Goal: Task Accomplishment & Management: Use online tool/utility

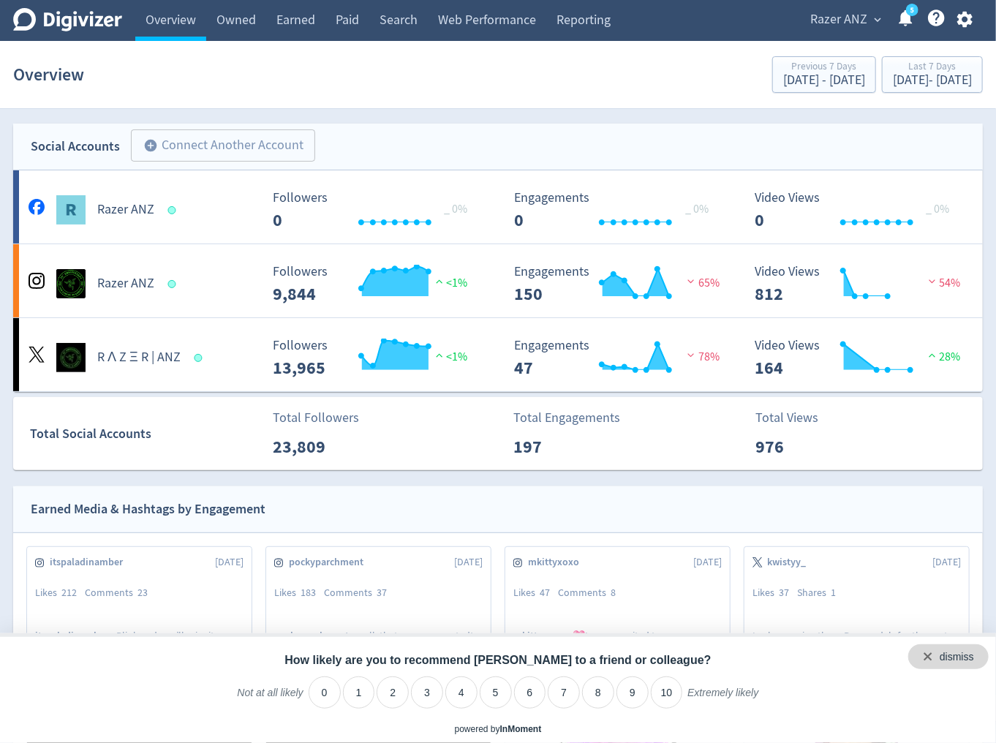
click at [975, 660] on div "dismiss" at bounding box center [948, 656] width 80 height 25
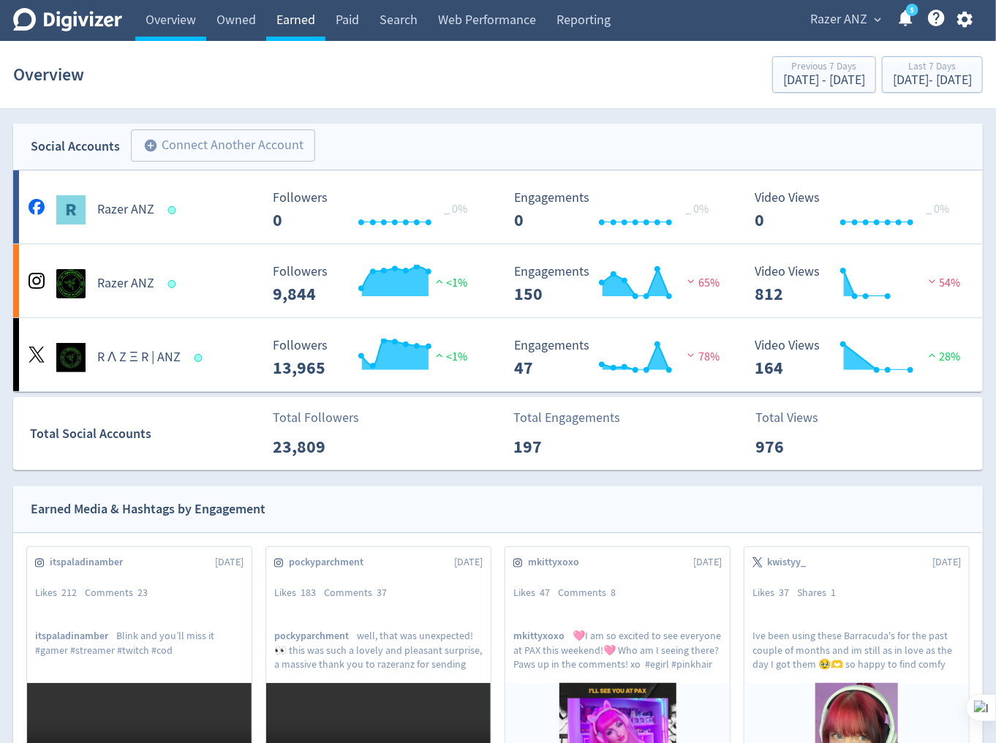
click at [284, 23] on link "Earned" at bounding box center [295, 20] width 59 height 41
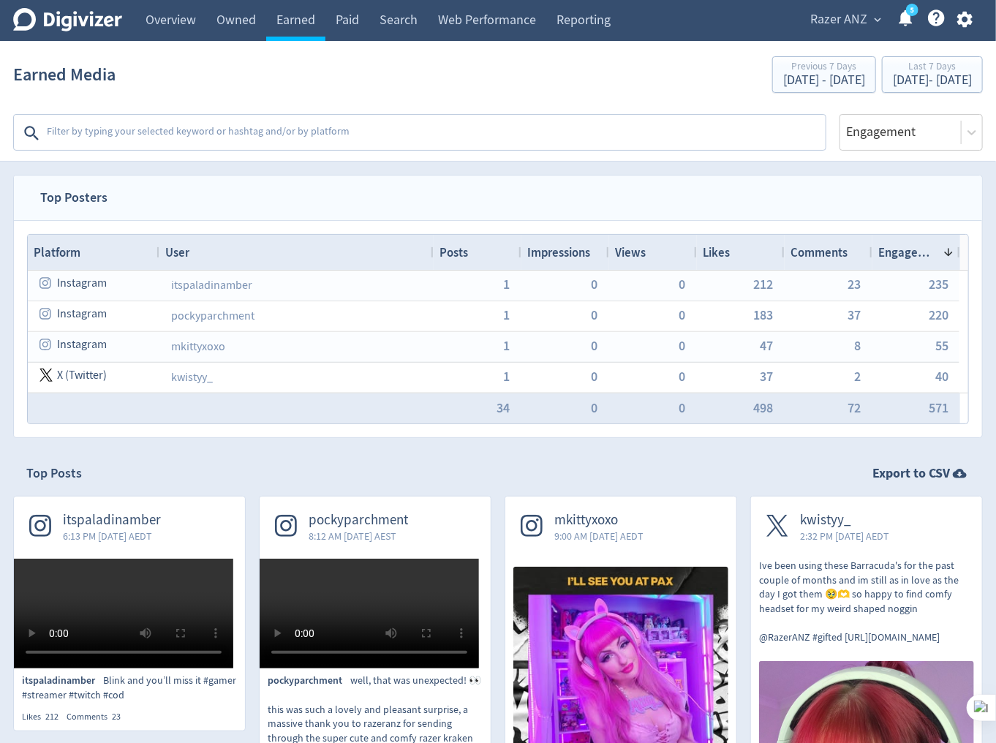
click at [404, 137] on textarea at bounding box center [434, 132] width 779 height 29
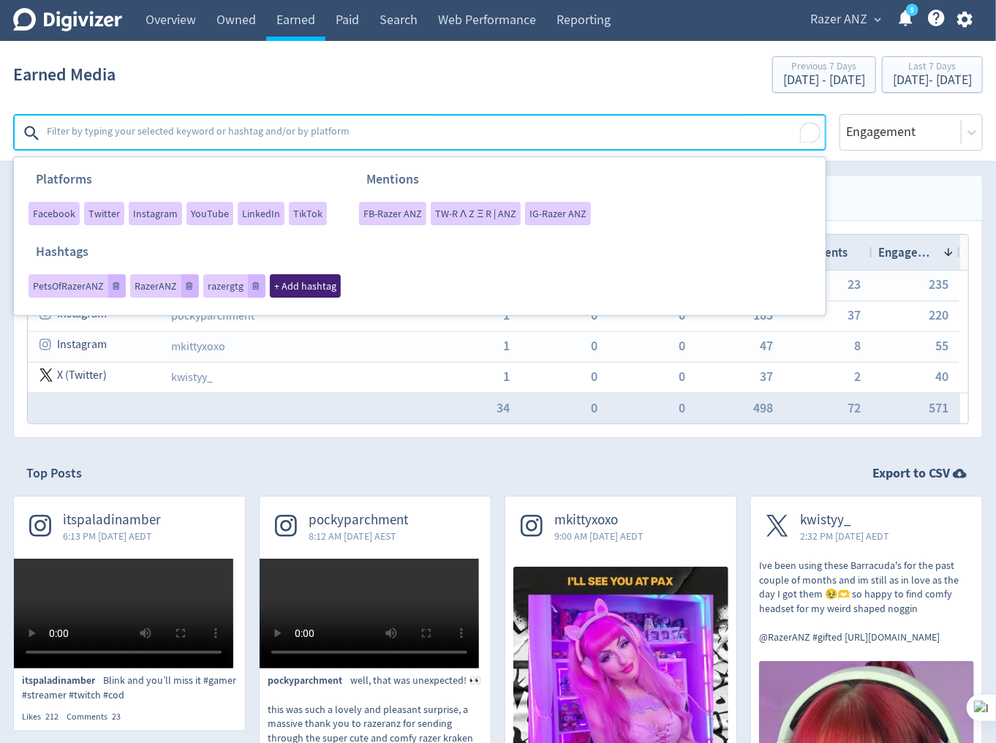
click at [325, 281] on span "+ Add hashtag" at bounding box center [305, 286] width 62 height 10
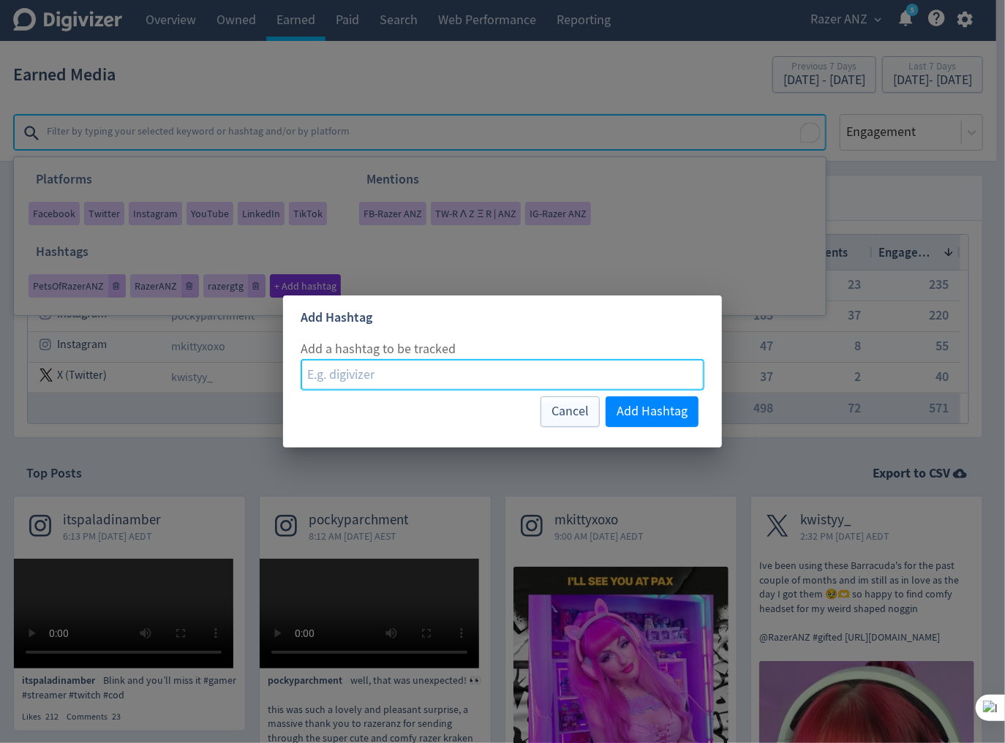
click at [415, 380] on input at bounding box center [503, 374] width 404 height 31
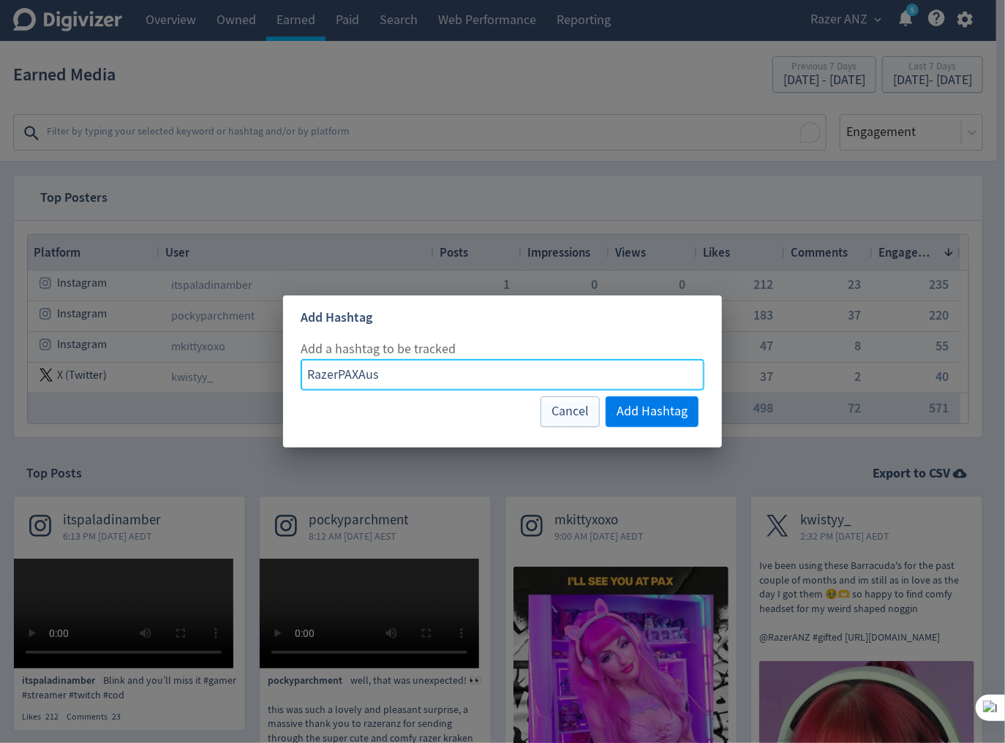
type input "RazerPAXAus"
click at [687, 405] on span "Add Hashtag" at bounding box center [651, 411] width 71 height 13
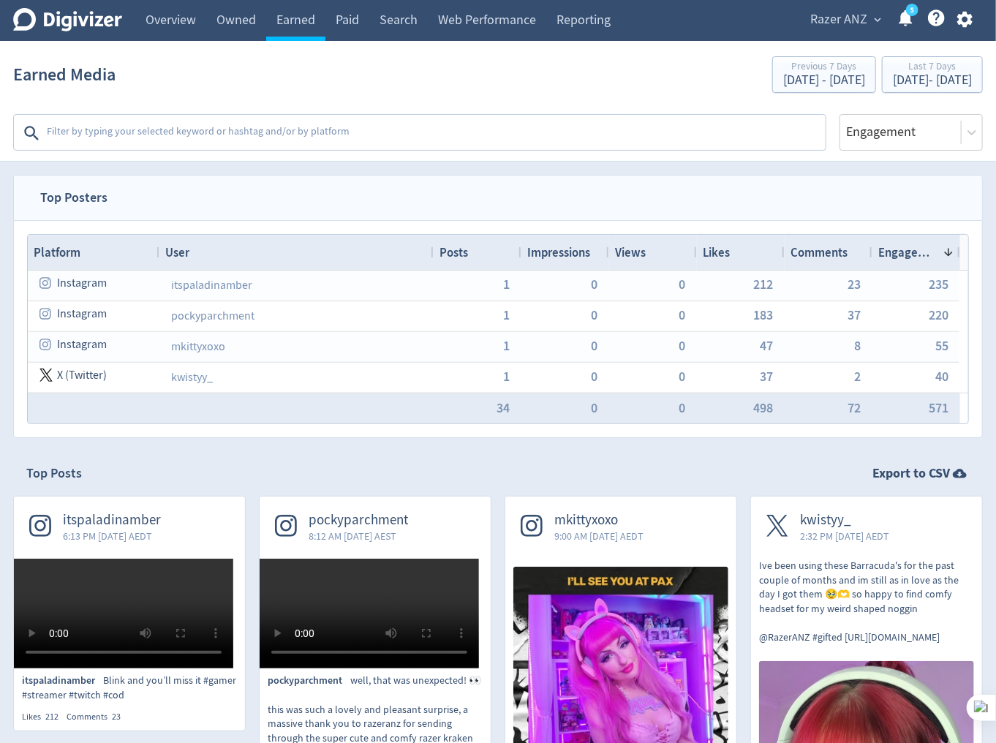
click at [469, 123] on textarea at bounding box center [434, 132] width 779 height 29
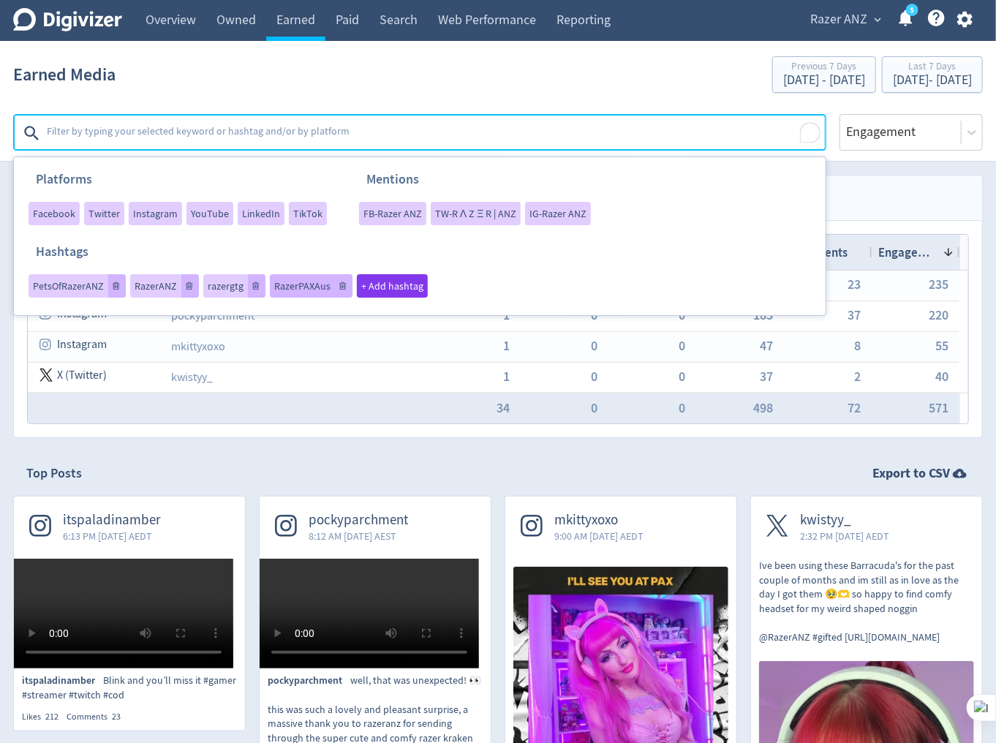
click at [295, 287] on span "RazerPAXAus" at bounding box center [302, 286] width 56 height 10
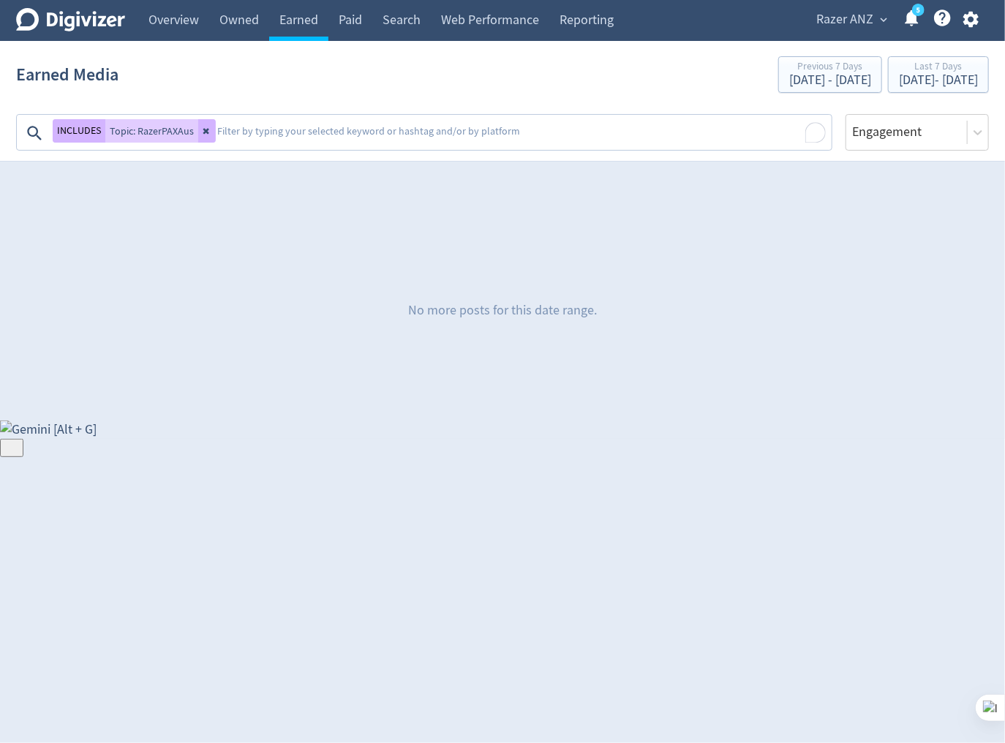
click at [624, 240] on div "No more posts for this date range." at bounding box center [502, 310] width 973 height 219
